Goal: Information Seeking & Learning: Learn about a topic

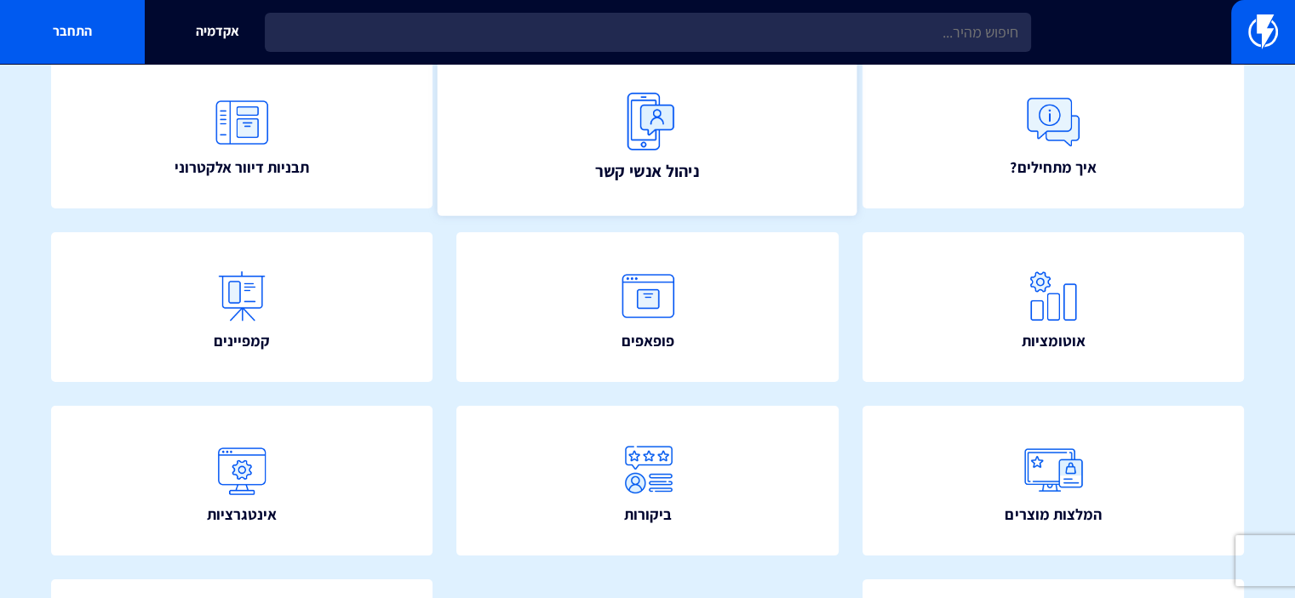
scroll to position [235, 0]
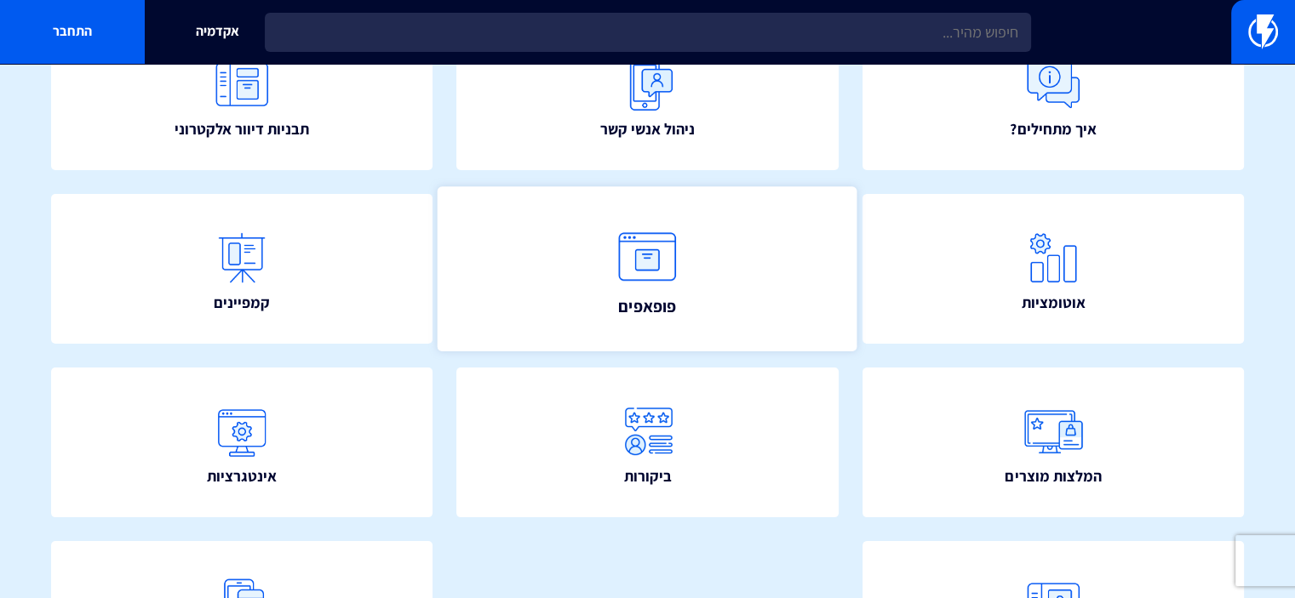
click at [647, 279] on img at bounding box center [647, 257] width 75 height 75
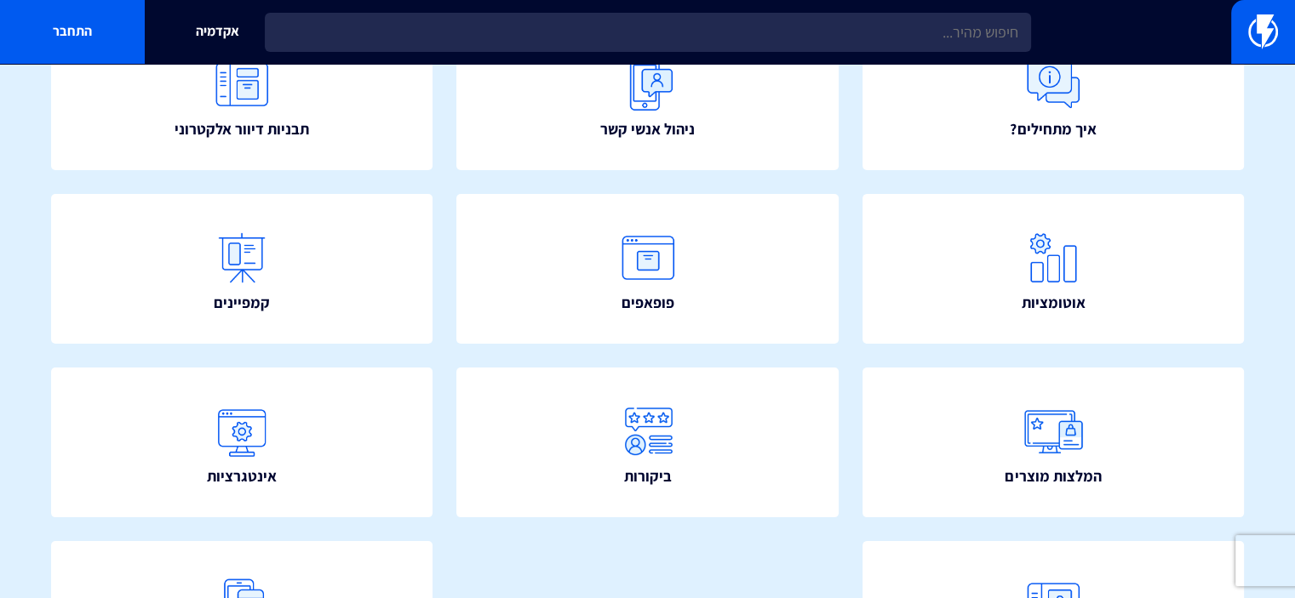
scroll to position [0, 0]
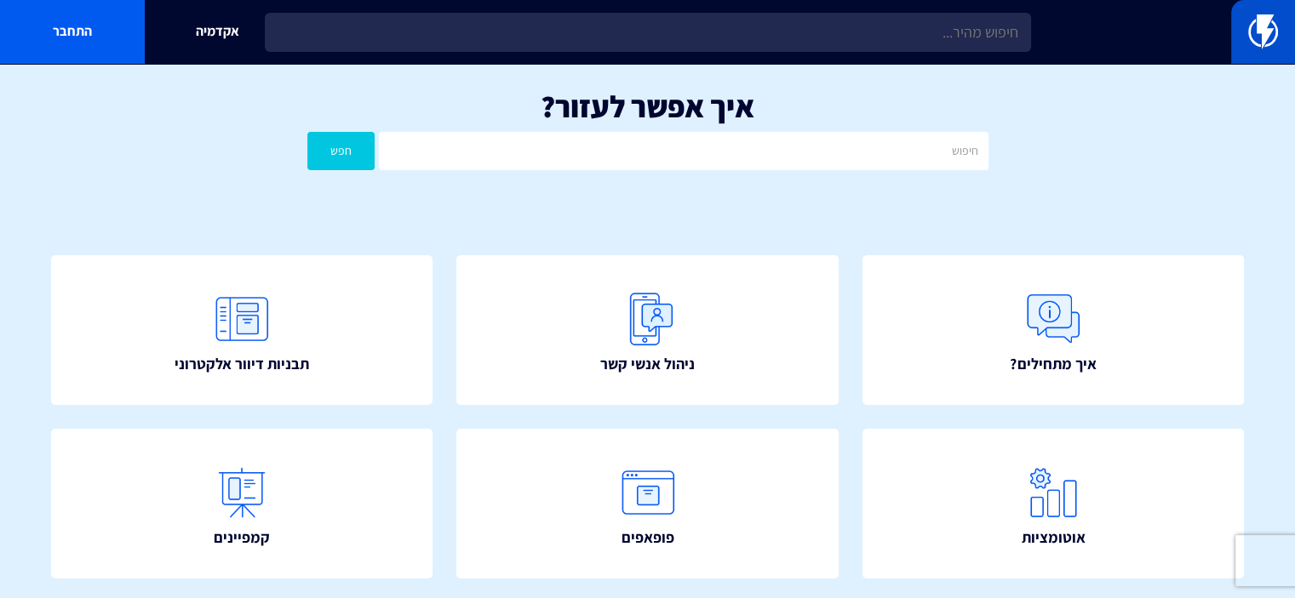
click at [1266, 30] on img at bounding box center [1263, 31] width 30 height 34
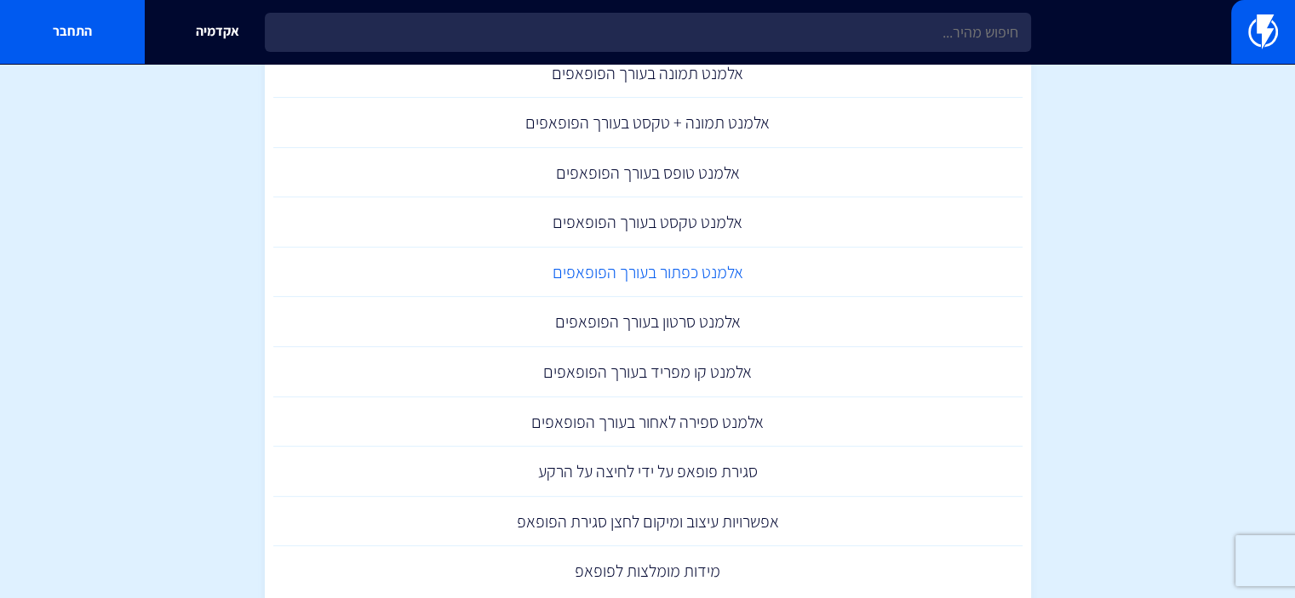
scroll to position [519, 0]
click at [642, 229] on link "אלמנט טקסט בעורך הפופאפים" at bounding box center [647, 221] width 749 height 50
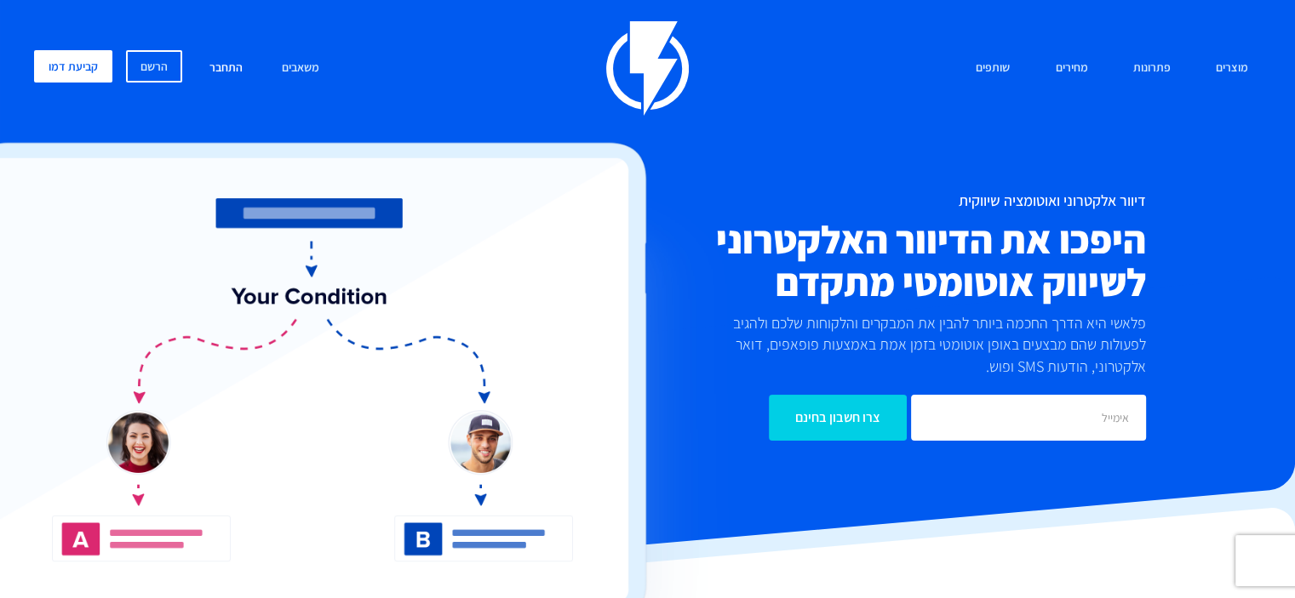
click at [218, 69] on link "התחבר" at bounding box center [226, 68] width 59 height 37
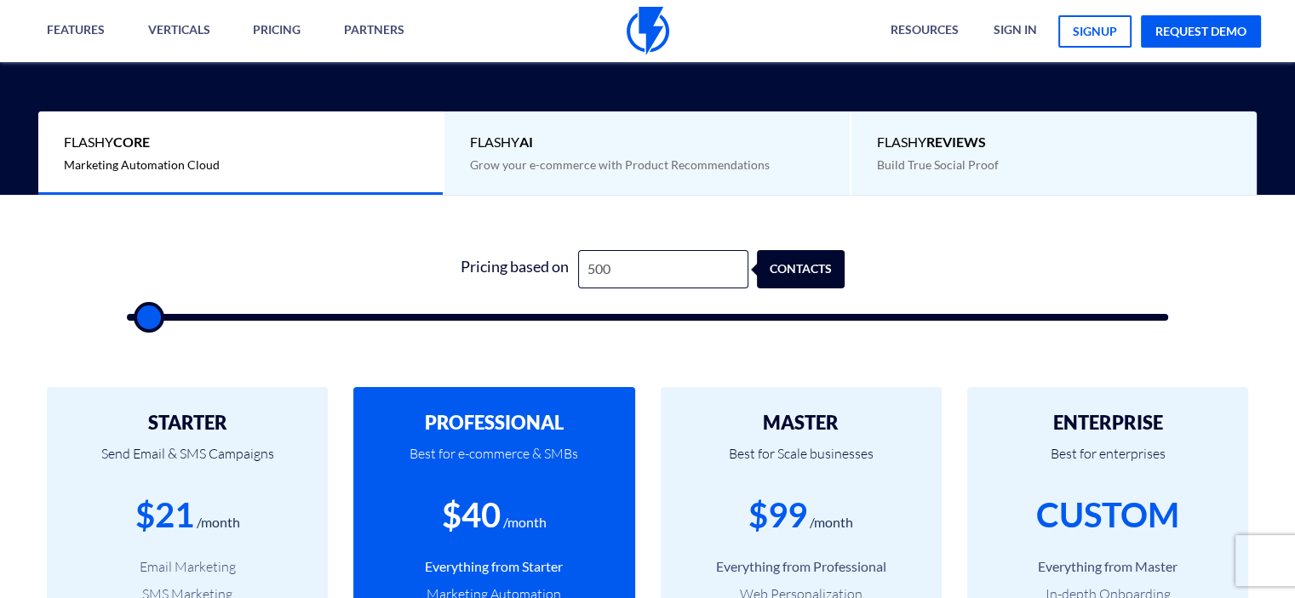
scroll to position [418, 0]
